Goal: Transaction & Acquisition: Purchase product/service

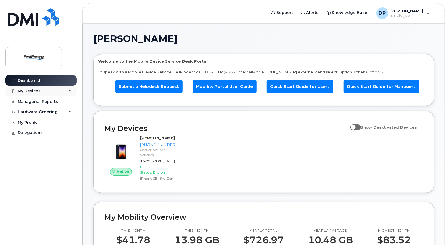
click at [31, 92] on div "My Devices" at bounding box center [29, 91] width 23 height 5
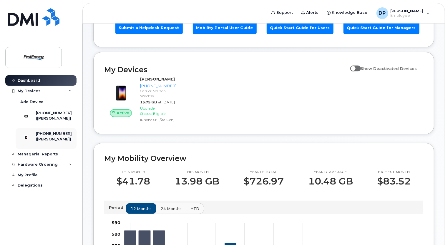
scroll to position [29, 0]
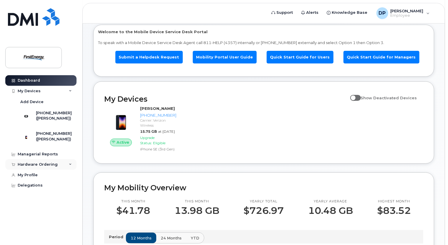
click at [33, 167] on div "Hardware Ordering" at bounding box center [38, 164] width 40 height 5
click at [31, 178] on div "New Order" at bounding box center [31, 175] width 22 height 5
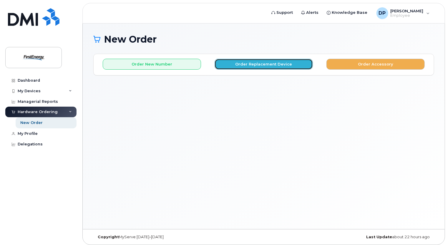
click at [266, 66] on button "Order Replacement Device" at bounding box center [263, 64] width 98 height 11
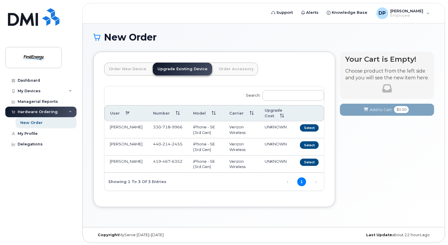
scroll to position [3, 0]
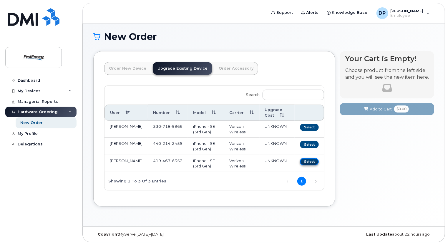
click at [315, 162] on button "Select" at bounding box center [309, 161] width 19 height 7
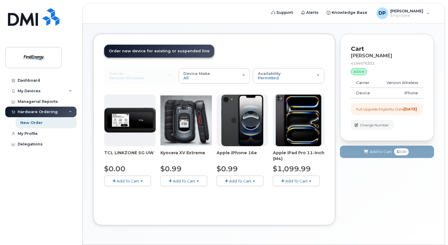
scroll to position [38, 0]
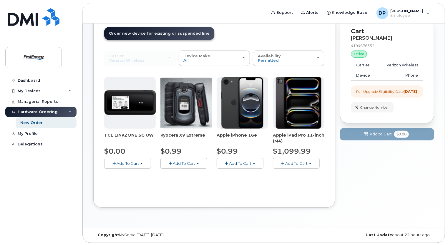
click at [241, 164] on span "Add To Cart" at bounding box center [240, 163] width 22 height 5
click at [241, 174] on link "$0.99 - 2 Year Upgrade" at bounding box center [246, 174] width 57 height 7
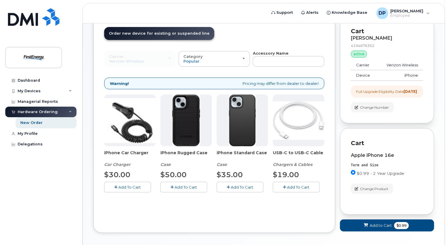
click at [127, 188] on span "Add To Cart" at bounding box center [130, 187] width 22 height 5
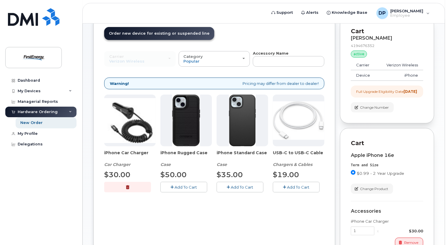
click at [227, 186] on icon "button" at bounding box center [228, 188] width 3 height 4
click at [293, 186] on span "Add To Cart" at bounding box center [298, 187] width 22 height 5
click at [243, 125] on img at bounding box center [242, 121] width 27 height 52
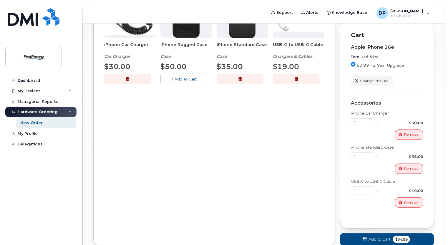
scroll to position [185, 0]
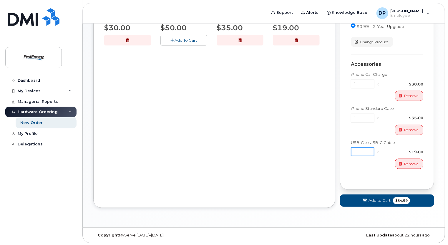
click at [359, 156] on input "1" at bounding box center [363, 152] width 24 height 9
click at [363, 89] on input "1" at bounding box center [363, 84] width 24 height 9
click at [403, 74] on div "Accessories iPhone Car Charger 1 x $30.00 Remove iPhone Standard Case 1 x $35.0…" at bounding box center [387, 111] width 72 height 115
click at [363, 89] on input "1" at bounding box center [363, 84] width 24 height 9
type input "2"
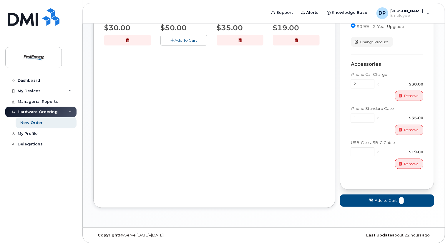
click at [391, 67] on div "Accessories" at bounding box center [387, 64] width 72 height 5
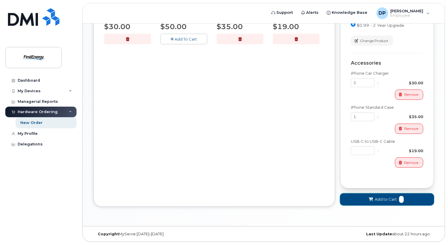
click at [380, 200] on span "Add to Cart" at bounding box center [385, 200] width 22 height 6
click at [421, 164] on button "Remove" at bounding box center [409, 163] width 28 height 10
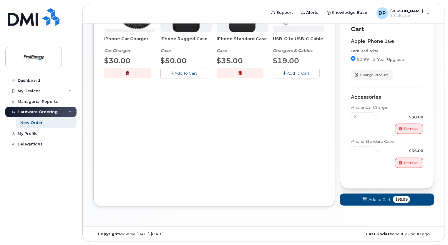
click at [304, 71] on span "Add To Cart" at bounding box center [298, 73] width 22 height 5
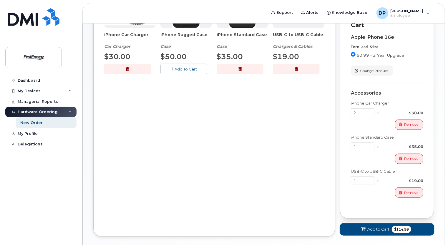
click at [381, 232] on span "Add to Cart" at bounding box center [378, 230] width 22 height 6
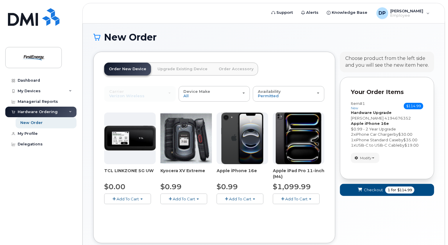
scroll to position [0, 0]
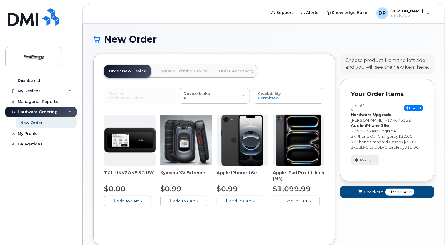
click at [373, 163] on button "Modify" at bounding box center [365, 160] width 29 height 10
click at [376, 193] on span "Checkout" at bounding box center [373, 192] width 19 height 6
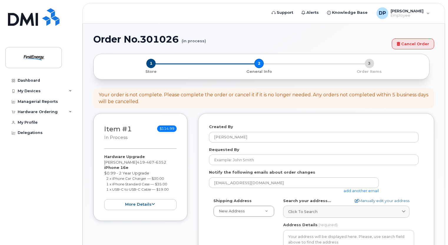
select select
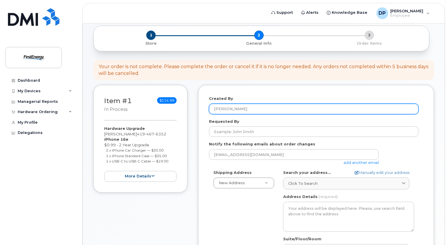
scroll to position [59, 0]
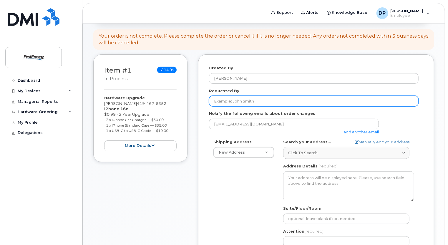
click at [232, 102] on input "Requested By" at bounding box center [313, 101] width 209 height 11
click at [228, 103] on input "Requested By" at bounding box center [313, 101] width 209 height 11
type input "Pete Dery"
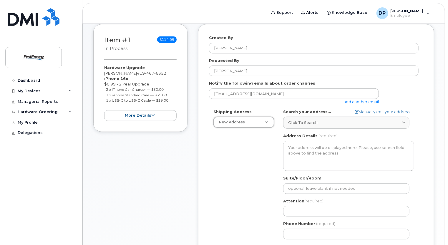
scroll to position [118, 0]
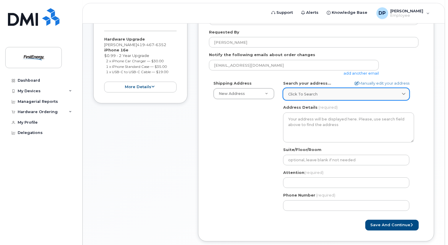
click at [302, 91] on span "Click to search" at bounding box center [302, 94] width 29 height 6
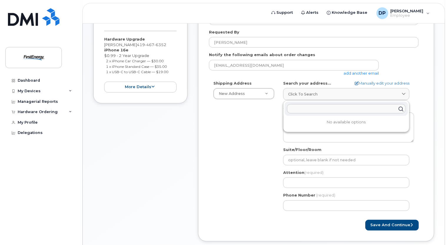
click at [269, 118] on div "Shipping Address New Address New Address AB Search your address... Manually edi…" at bounding box center [313, 148] width 209 height 135
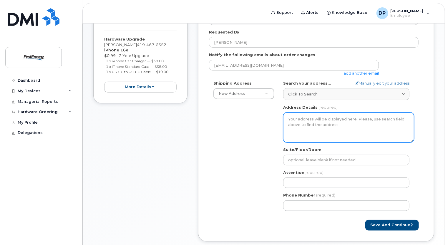
click at [291, 121] on textarea "Address Details" at bounding box center [348, 128] width 131 height 30
click at [287, 119] on textarea "Address Details" at bounding box center [348, 128] width 131 height 30
click at [292, 119] on textarea "Address Details" at bounding box center [348, 128] width 131 height 30
click at [341, 124] on textarea "Address Details" at bounding box center [348, 128] width 131 height 30
click at [339, 124] on textarea "Address Details" at bounding box center [348, 128] width 131 height 30
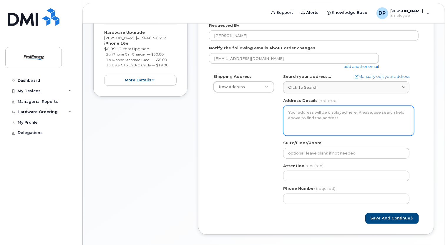
scroll to position [147, 0]
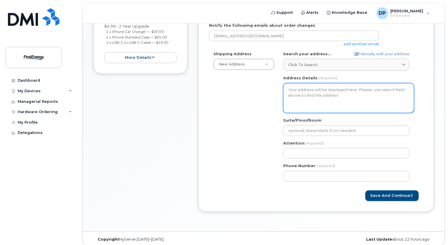
click at [344, 92] on textarea "Address Details" at bounding box center [348, 98] width 131 height 30
click at [342, 95] on textarea "Address Details" at bounding box center [348, 98] width 131 height 30
click at [340, 97] on textarea "Address Details" at bounding box center [348, 98] width 131 height 30
click at [319, 104] on textarea "Address Details" at bounding box center [348, 98] width 131 height 30
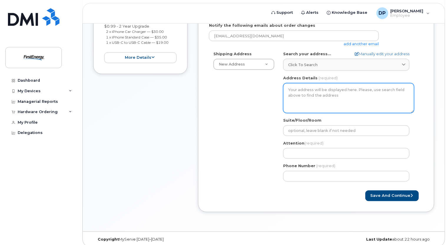
click at [320, 93] on textarea "Address Details" at bounding box center [348, 98] width 131 height 30
click at [322, 93] on textarea "Address Details" at bounding box center [348, 98] width 131 height 30
click at [327, 100] on textarea "Address Details" at bounding box center [348, 98] width 131 height 30
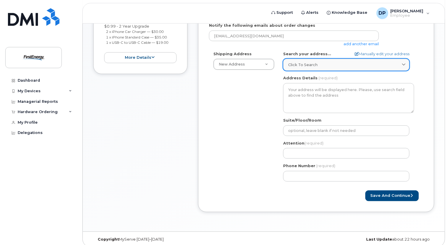
click at [406, 60] on link "Click to search" at bounding box center [346, 65] width 126 height 12
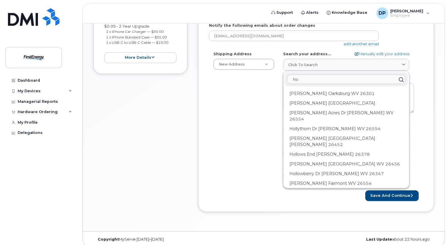
type input "h"
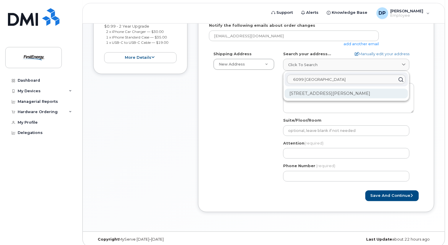
type input "6099 angola"
click at [355, 94] on div "6099 Angola Rd Holland OH 43528-9595" at bounding box center [345, 94] width 123 height 10
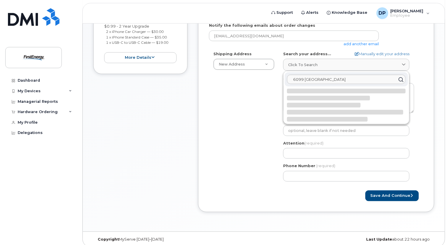
select select
type textarea "6099 Angola Rd HOLLAND OH 43528-9595 UNITED STATES"
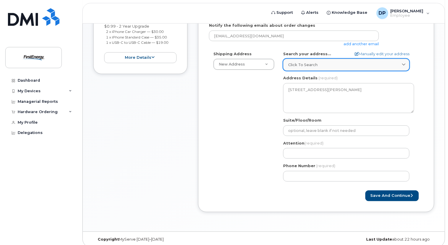
click at [403, 64] on icon at bounding box center [403, 65] width 4 height 4
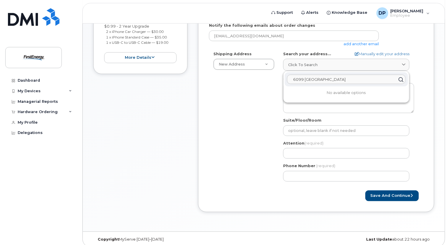
drag, startPoint x: 387, startPoint y: 76, endPoint x: 285, endPoint y: 83, distance: 102.3
click at [285, 83] on div "6099 angola" at bounding box center [345, 79] width 123 height 14
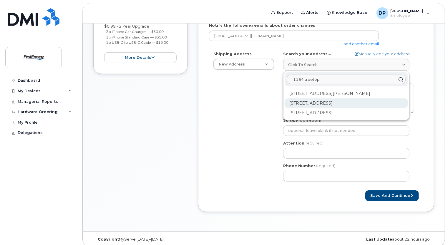
type input "1164 treetop"
click at [324, 105] on div "1164 Treetop Ct Toledo OH 43615-6700" at bounding box center [345, 104] width 123 height 10
select select
type textarea "1164 Treetop Ct TOLEDO OH 43615-6700 UNITED STATES"
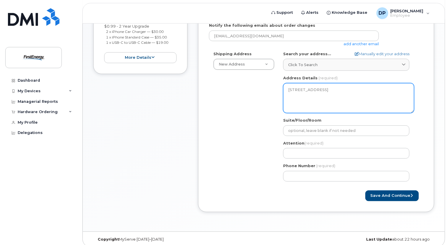
click at [331, 100] on textarea "1164 Treetop Ct TOLEDO OH 43615-6700 UNITED STATES" at bounding box center [348, 98] width 131 height 30
drag, startPoint x: 329, startPoint y: 101, endPoint x: 283, endPoint y: 89, distance: 48.0
click at [283, 89] on textarea "1164 Treetop Ct TOLEDO OH 43615-6700 UNITED STATES" at bounding box center [348, 98] width 131 height 30
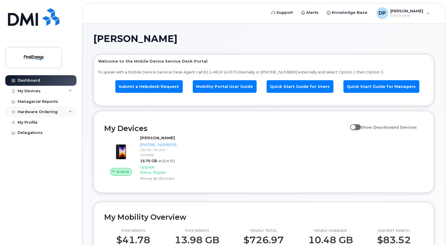
click at [28, 111] on div "Hardware Ordering" at bounding box center [38, 112] width 40 height 5
click at [27, 122] on div "My Orders" at bounding box center [30, 122] width 21 height 5
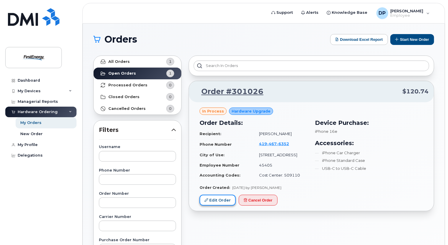
click at [221, 197] on link "Edit Order" at bounding box center [217, 200] width 36 height 11
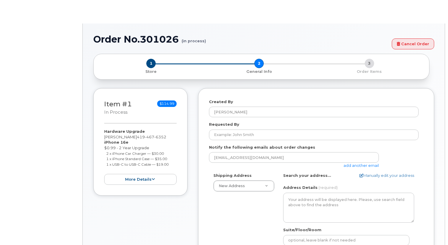
select select
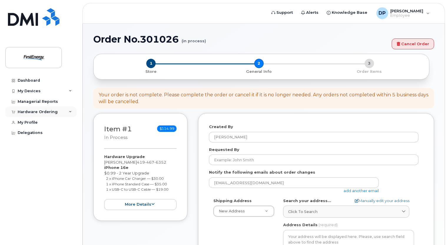
click at [39, 114] on div "Hardware Ordering" at bounding box center [40, 112] width 71 height 11
click at [36, 124] on div "My Orders" at bounding box center [30, 122] width 21 height 5
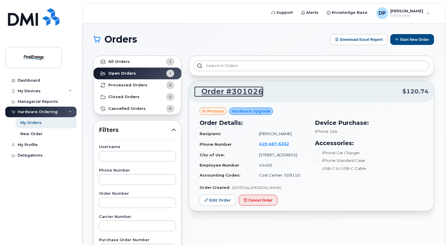
click at [247, 94] on link "Order #301026" at bounding box center [228, 91] width 69 height 11
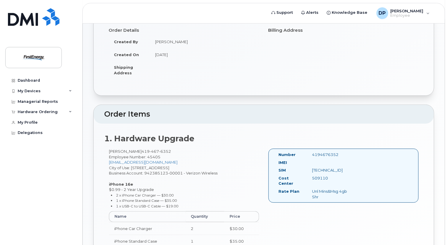
scroll to position [116, 0]
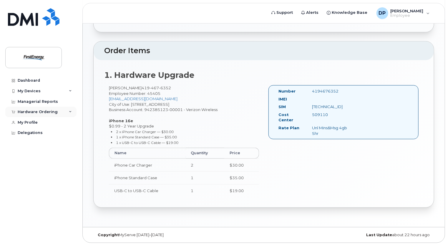
click at [28, 110] on div "Hardware Ordering" at bounding box center [38, 112] width 40 height 5
click at [27, 125] on div "My Orders" at bounding box center [30, 122] width 21 height 5
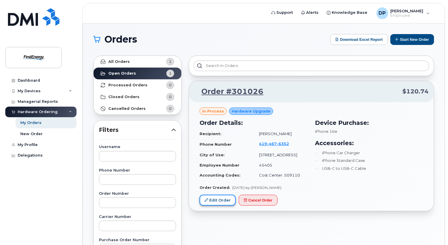
click at [224, 201] on link "Edit Order" at bounding box center [217, 200] width 36 height 11
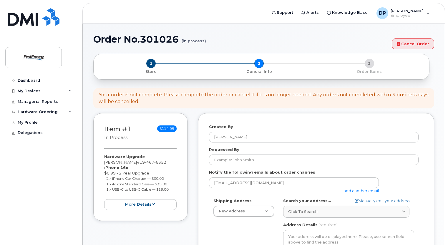
select select
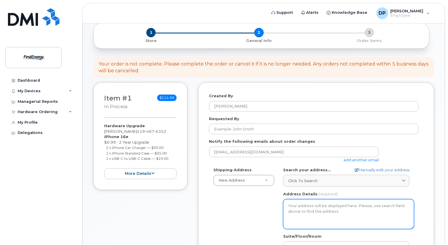
scroll to position [59, 0]
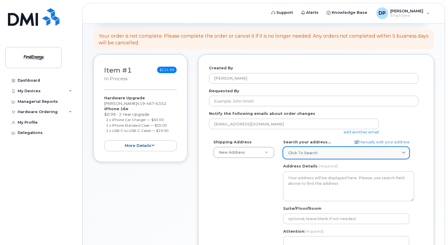
click at [329, 152] on div "Click to search" at bounding box center [346, 153] width 116 height 6
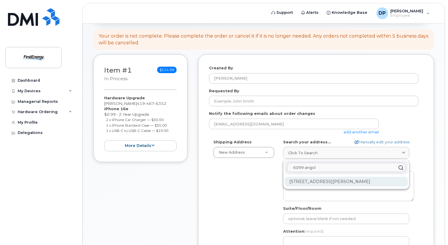
type input "6099 angol"
click at [329, 182] on div "6099 Angola Rd Holland OH 43528-9595" at bounding box center [345, 182] width 123 height 10
select select
type textarea "6099 Angola Rd HOLLAND OH 43528-9595 UNITED STATES"
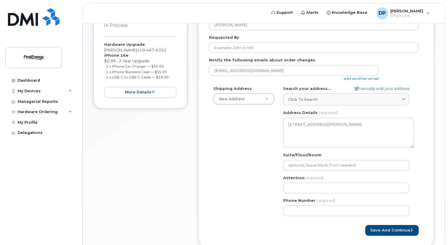
scroll to position [147, 0]
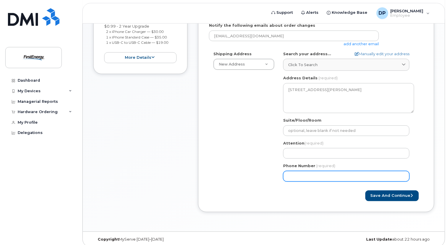
click at [326, 175] on input "Phone Number" at bounding box center [346, 176] width 126 height 11
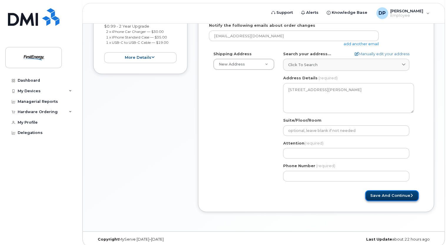
click at [385, 194] on button "Save and Continue" at bounding box center [392, 196] width 54 height 11
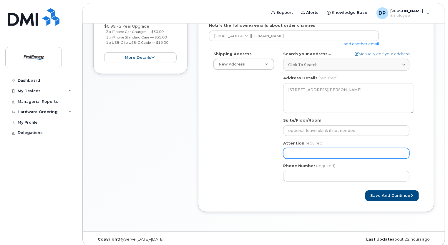
click at [375, 152] on input "Attention (required)" at bounding box center [346, 153] width 126 height 11
select select
type input "P"
select select
type input "Pe"
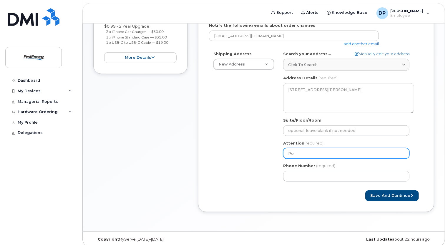
select select
type input "Pet"
select select
type input "Pete"
select select
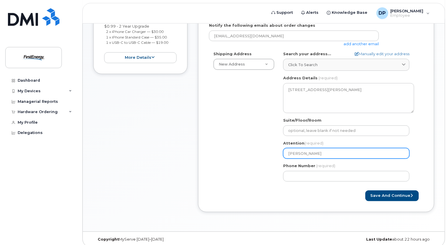
type input "Pete D"
select select
type input "Pete De"
select select
type input "Pete Der"
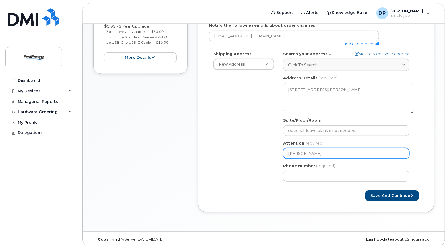
select select
type input "[PERSON_NAME]"
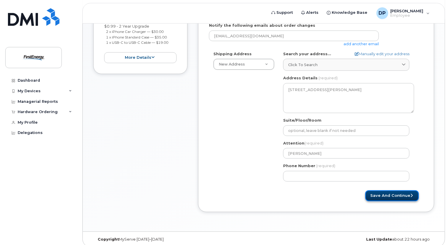
click at [411, 195] on button "Save and Continue" at bounding box center [392, 196] width 54 height 11
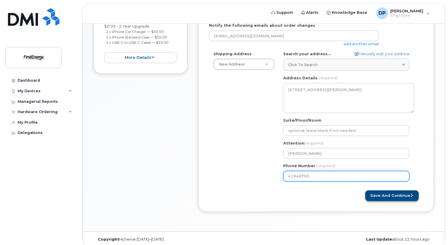
type input "419467635"
select select
type input "4194676352"
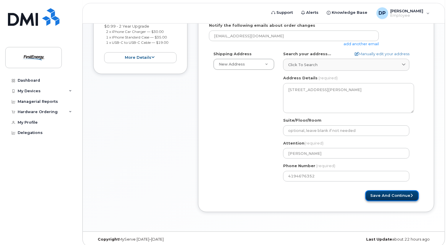
click at [411, 195] on icon "submit" at bounding box center [411, 196] width 2 height 4
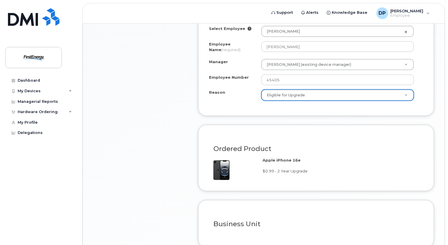
scroll to position [325, 0]
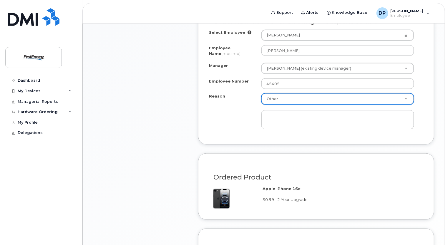
select select "other"
click at [300, 116] on textarea at bounding box center [337, 119] width 152 height 19
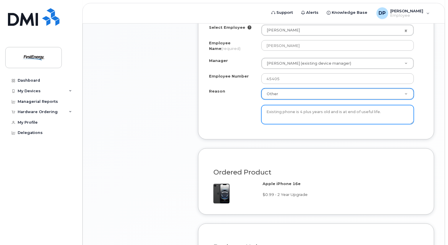
scroll to position [408, 0]
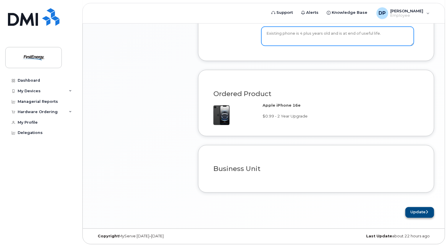
type textarea "Existing phone is 4 plus years old and is at end of useful life."
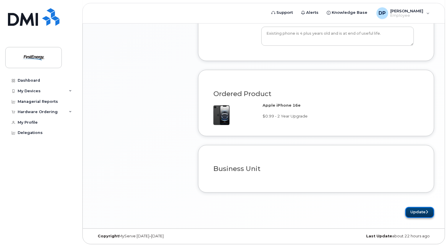
click at [421, 212] on button "Update" at bounding box center [419, 212] width 29 height 11
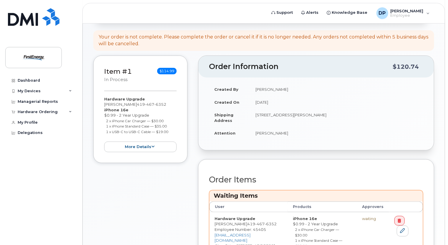
scroll to position [118, 0]
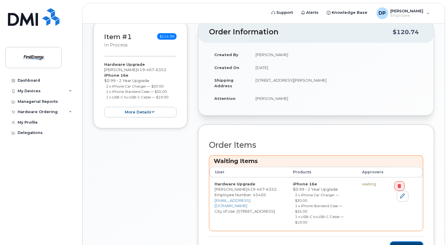
click at [400, 242] on button "Checkout" at bounding box center [406, 247] width 33 height 11
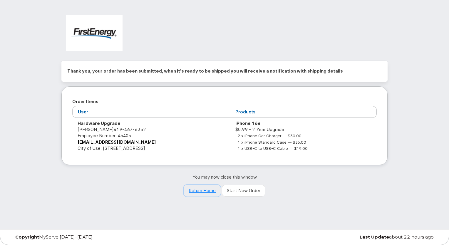
click at [205, 191] on link "Return Home" at bounding box center [202, 191] width 37 height 12
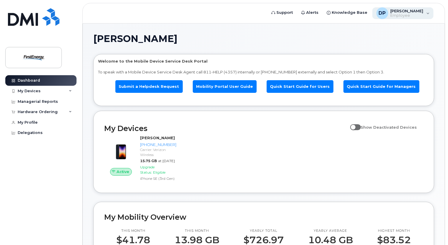
click at [408, 11] on span "[PERSON_NAME]" at bounding box center [406, 11] width 33 height 5
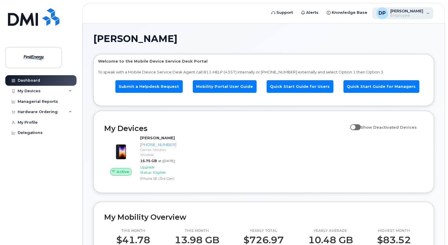
click at [400, 10] on span "[PERSON_NAME]" at bounding box center [406, 11] width 33 height 5
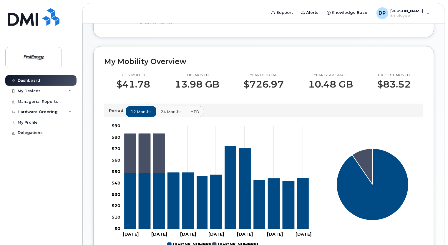
scroll to position [235, 0]
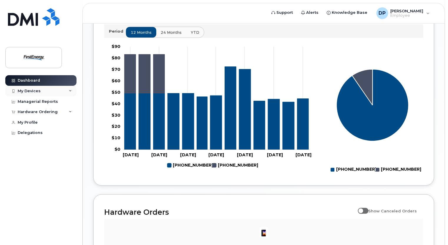
click at [43, 92] on div "My Devices" at bounding box center [40, 91] width 71 height 11
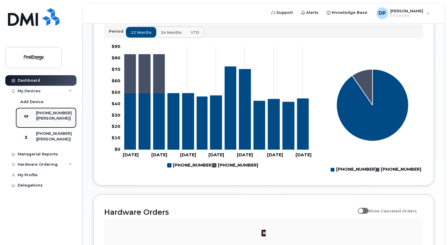
click at [51, 115] on div "[PHONE_NUMBER]" at bounding box center [54, 113] width 36 height 5
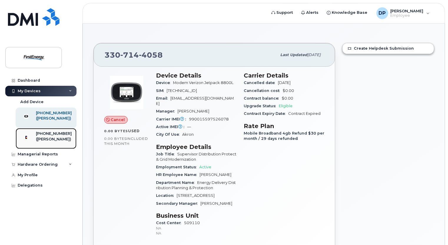
click at [50, 142] on div "([PERSON_NAME])" at bounding box center [54, 139] width 36 height 5
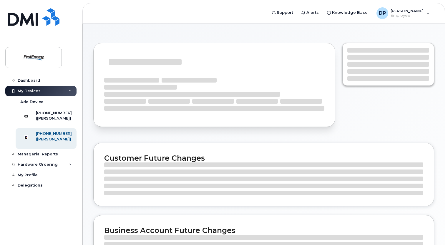
click at [50, 142] on div "([PERSON_NAME])" at bounding box center [54, 139] width 36 height 5
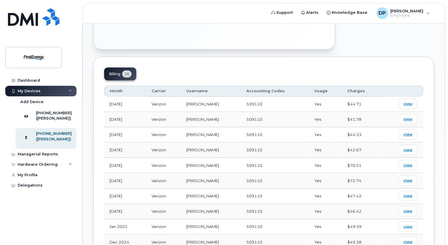
scroll to position [235, 0]
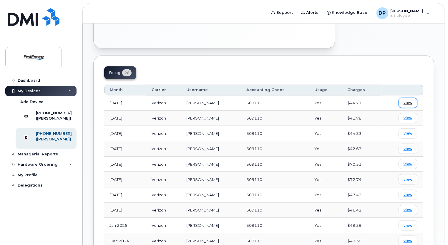
click at [406, 100] on span "view" at bounding box center [407, 102] width 9 height 5
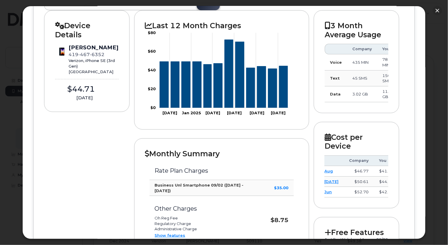
scroll to position [0, 9]
drag, startPoint x: 362, startPoint y: 197, endPoint x: 331, endPoint y: 198, distance: 31.5
click at [331, 198] on div "Company You Aug $46.77 $41.78 [DATE] $50.61 $44.33 Jun $52.70 $42.67" at bounding box center [355, 177] width 63 height 42
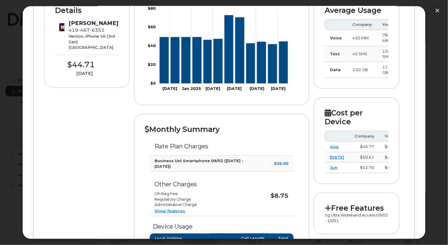
scroll to position [0, 0]
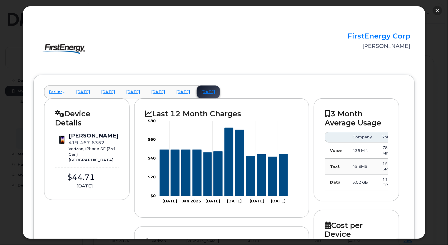
click at [437, 9] on button "button" at bounding box center [436, 10] width 9 height 9
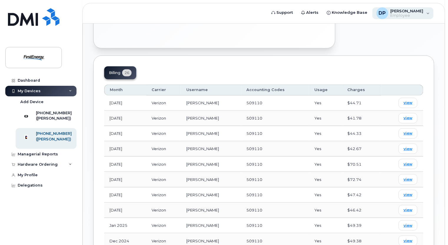
click at [409, 11] on span "[PERSON_NAME]" at bounding box center [406, 11] width 33 height 5
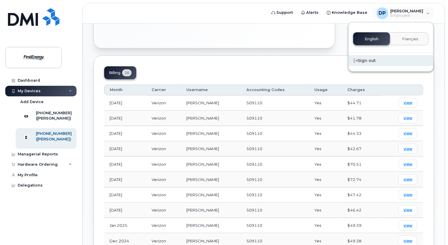
click at [363, 61] on div "Sign out" at bounding box center [390, 60] width 85 height 11
